Goal: Transaction & Acquisition: Purchase product/service

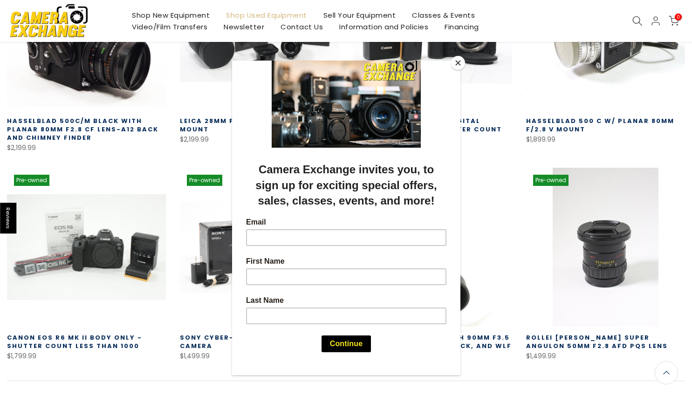
scroll to position [475, 0]
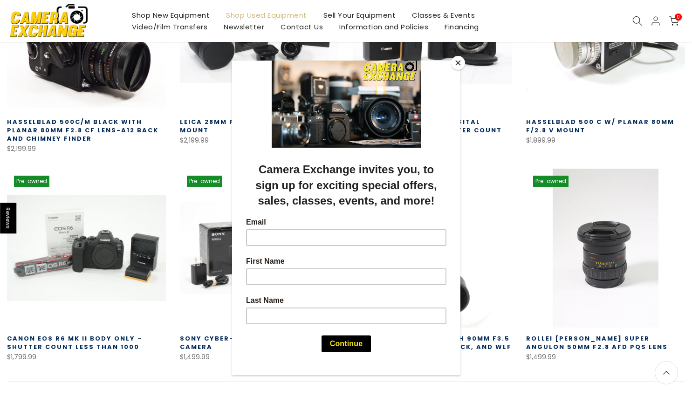
click at [458, 66] on button "Close" at bounding box center [458, 63] width 14 height 14
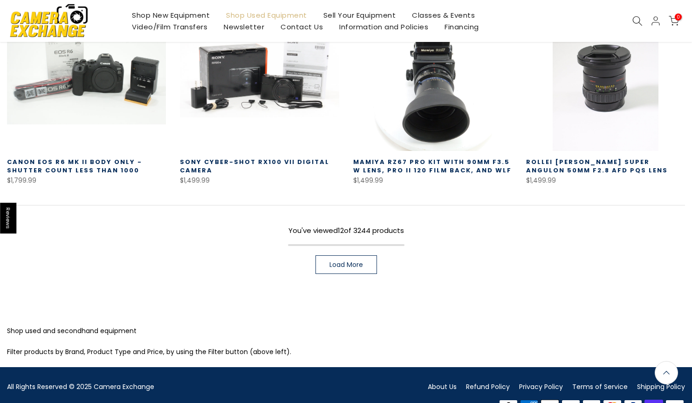
scroll to position [653, 0]
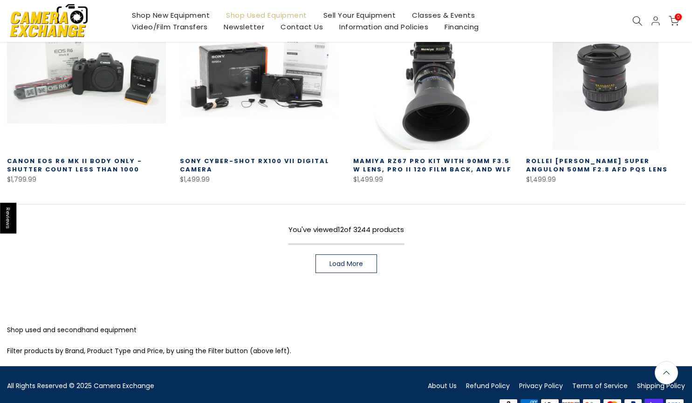
click at [354, 261] on span "Load More" at bounding box center [346, 263] width 34 height 7
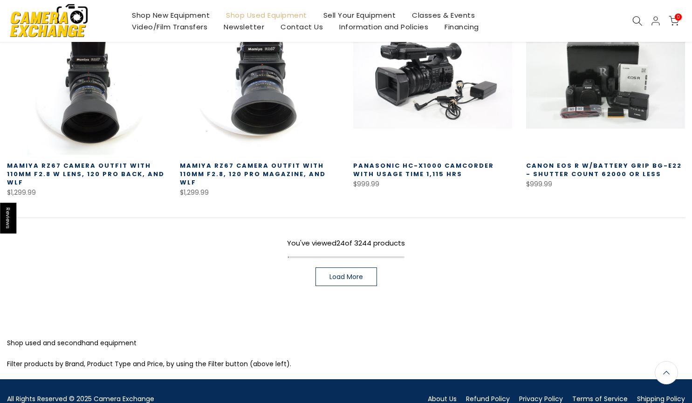
scroll to position [1325, 0]
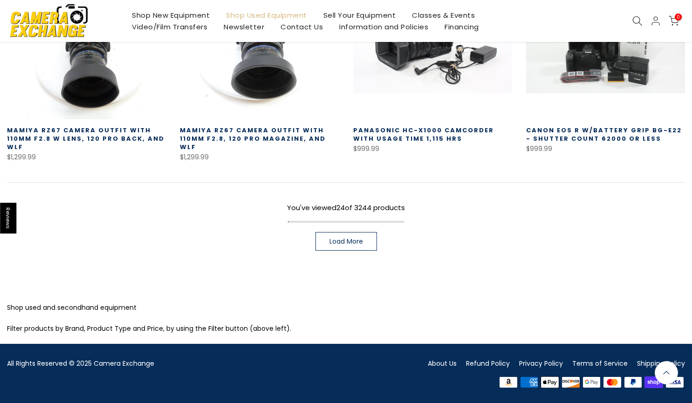
click at [331, 243] on span "Load More" at bounding box center [346, 241] width 34 height 7
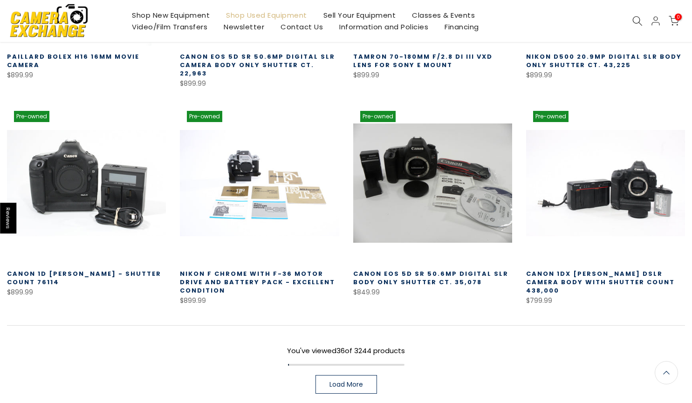
scroll to position [1833, 0]
click at [336, 381] on span "Load More" at bounding box center [346, 384] width 34 height 7
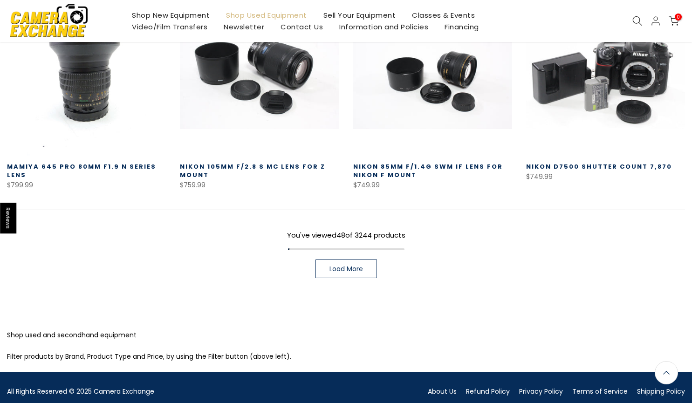
scroll to position [2590, 0]
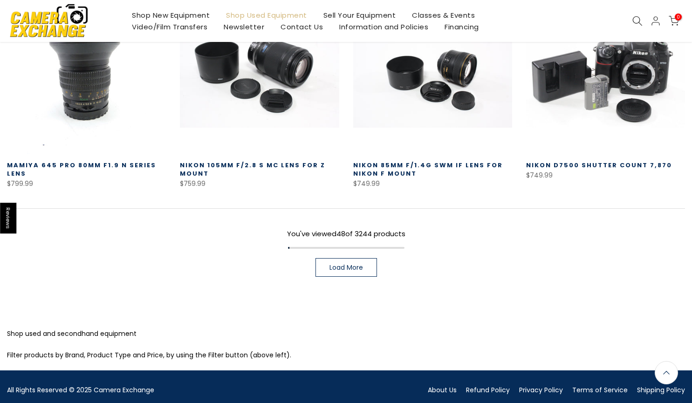
click at [355, 265] on link "Load More" at bounding box center [345, 267] width 61 height 19
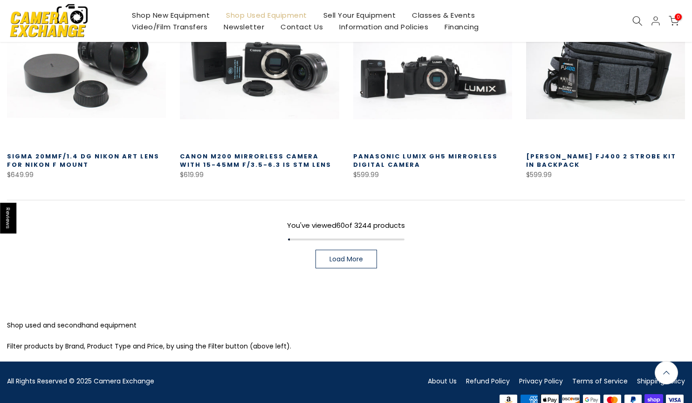
scroll to position [3243, 0]
